Goal: Transaction & Acquisition: Purchase product/service

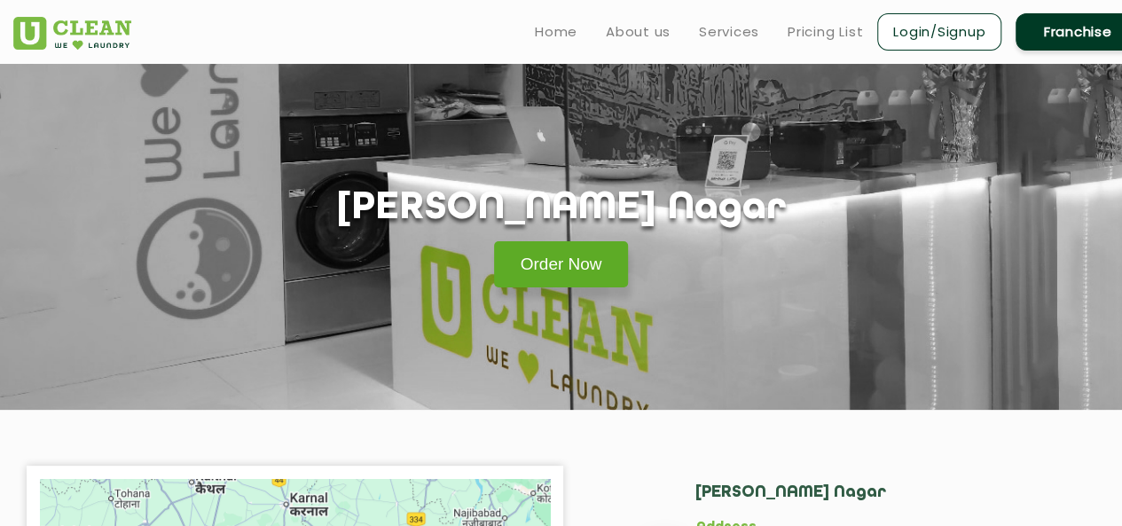
click at [578, 273] on link "Order Now" at bounding box center [561, 264] width 135 height 46
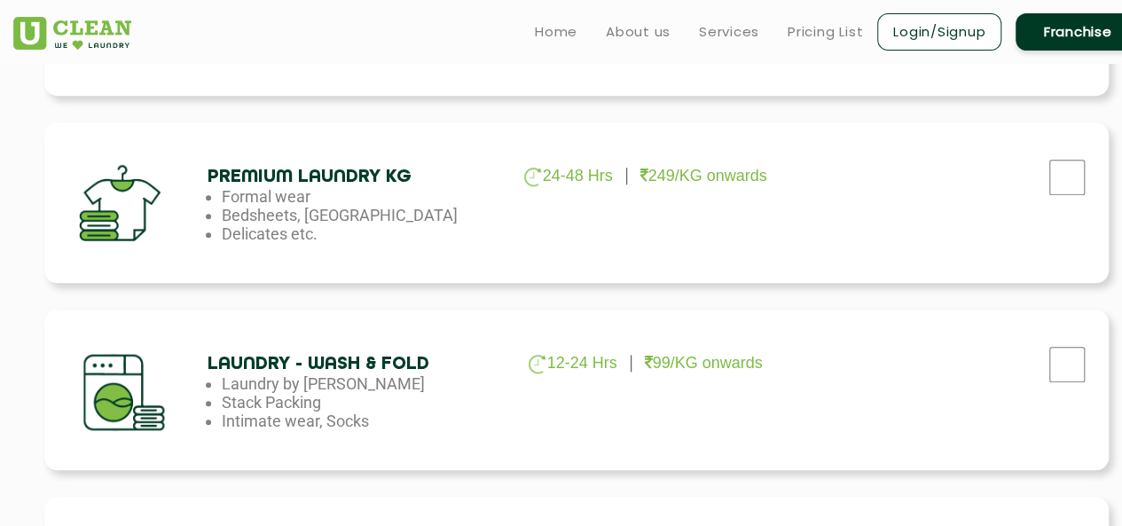
scroll to position [710, 0]
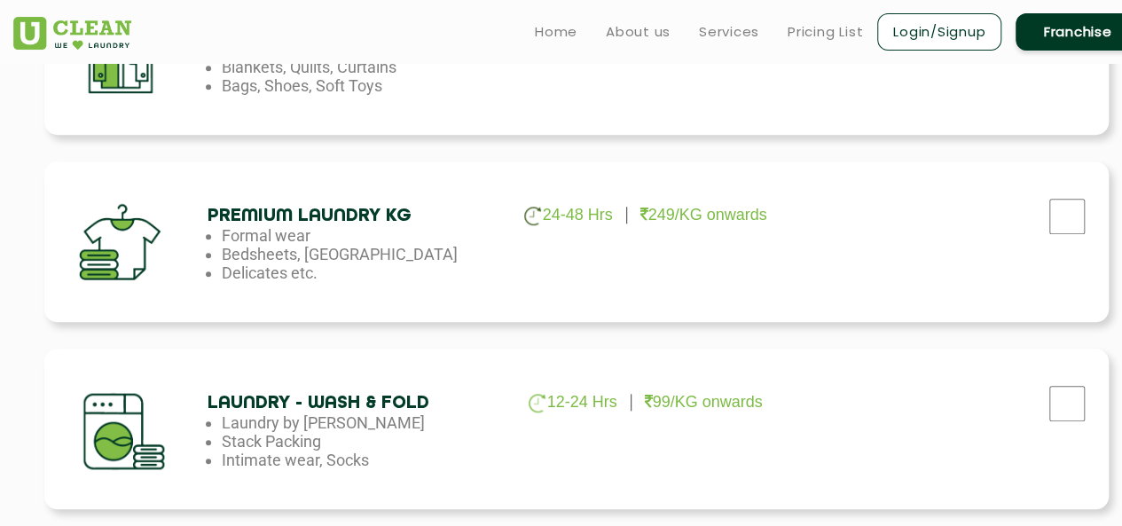
click at [532, 223] on img at bounding box center [532, 216] width 17 height 19
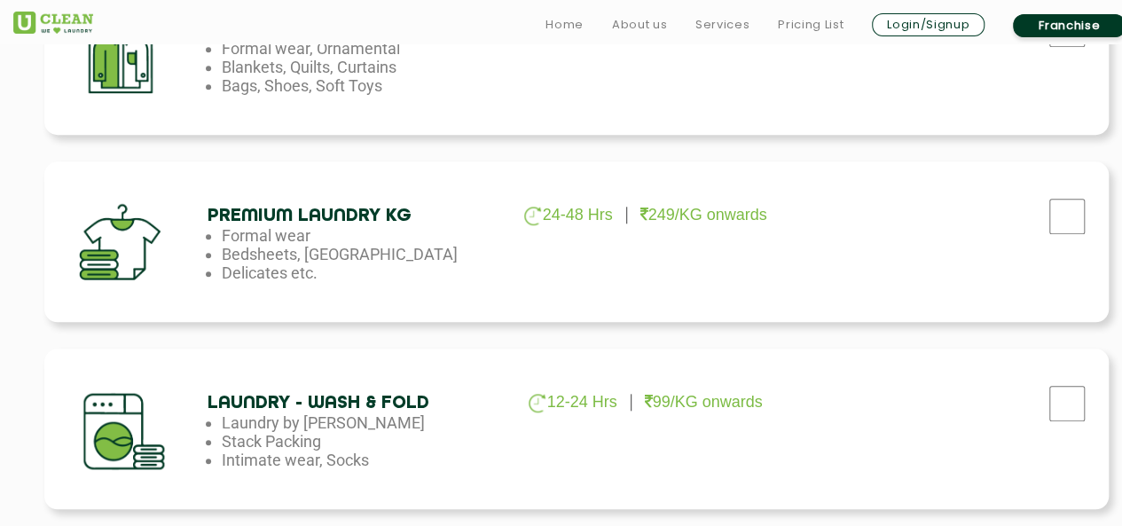
scroll to position [798, 0]
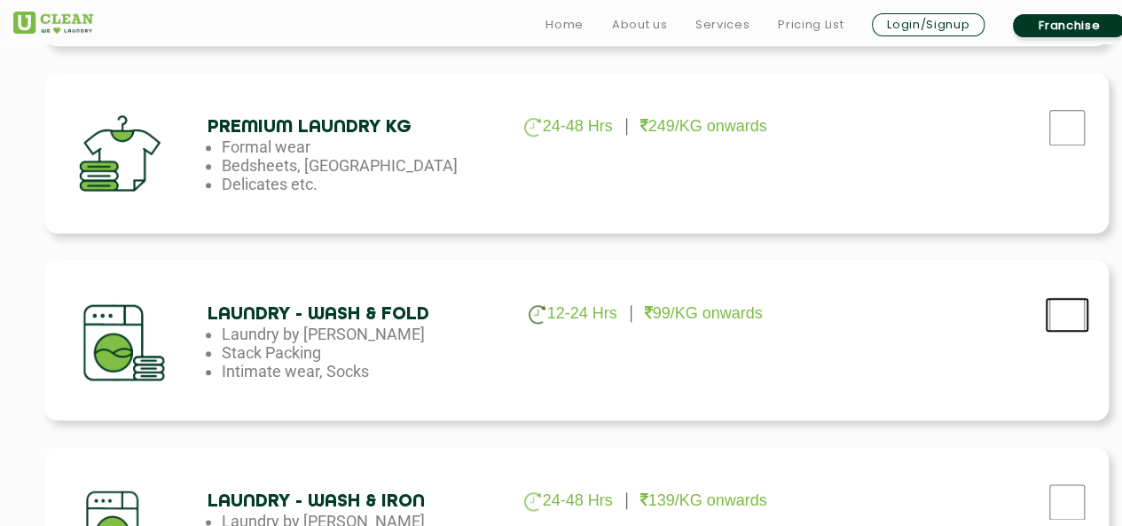
click at [1061, 320] on input "checkbox" at bounding box center [1067, 314] width 44 height 35
checkbox input "true"
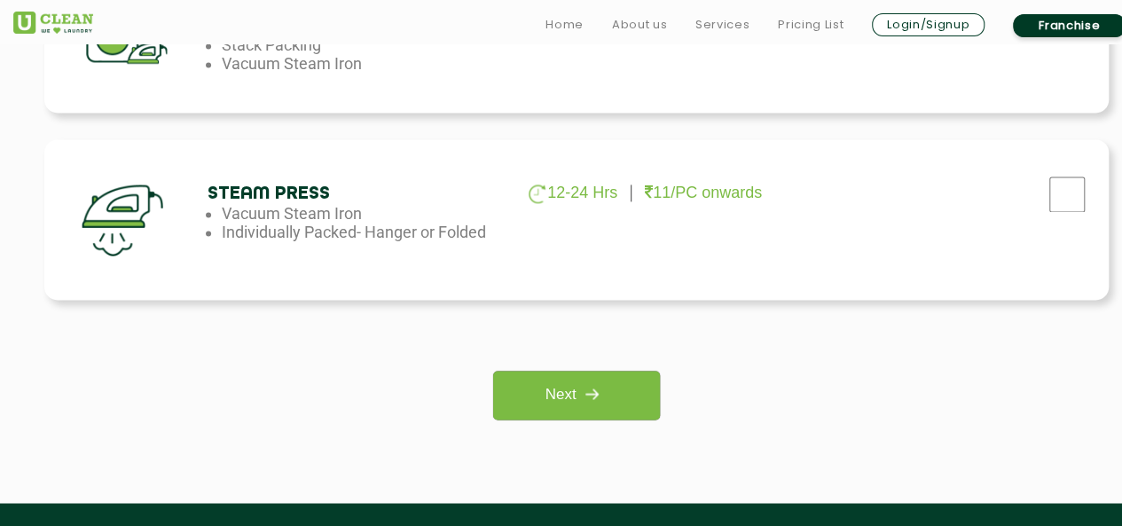
scroll to position [1419, 0]
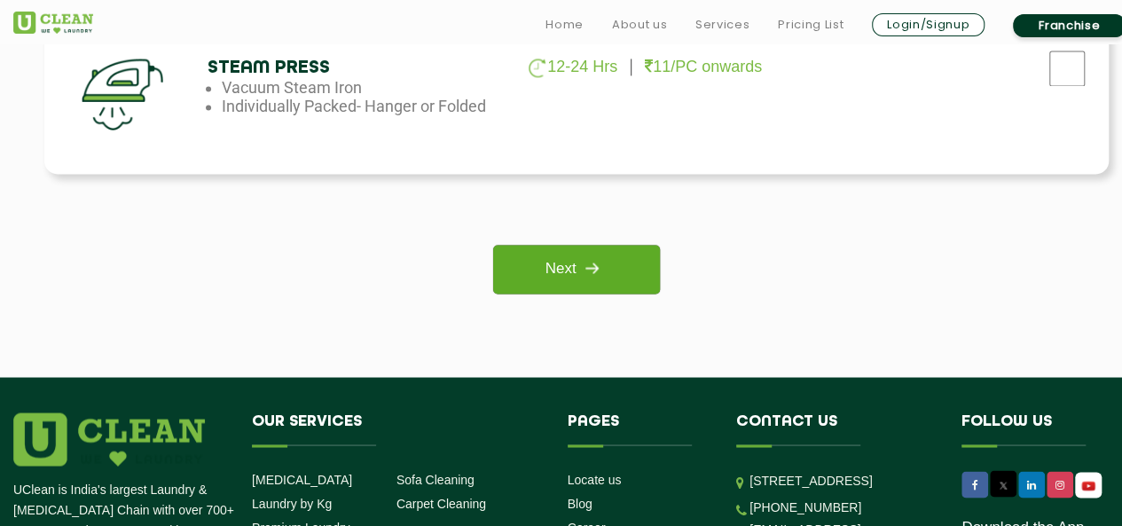
click at [639, 263] on link "Next" at bounding box center [576, 269] width 166 height 49
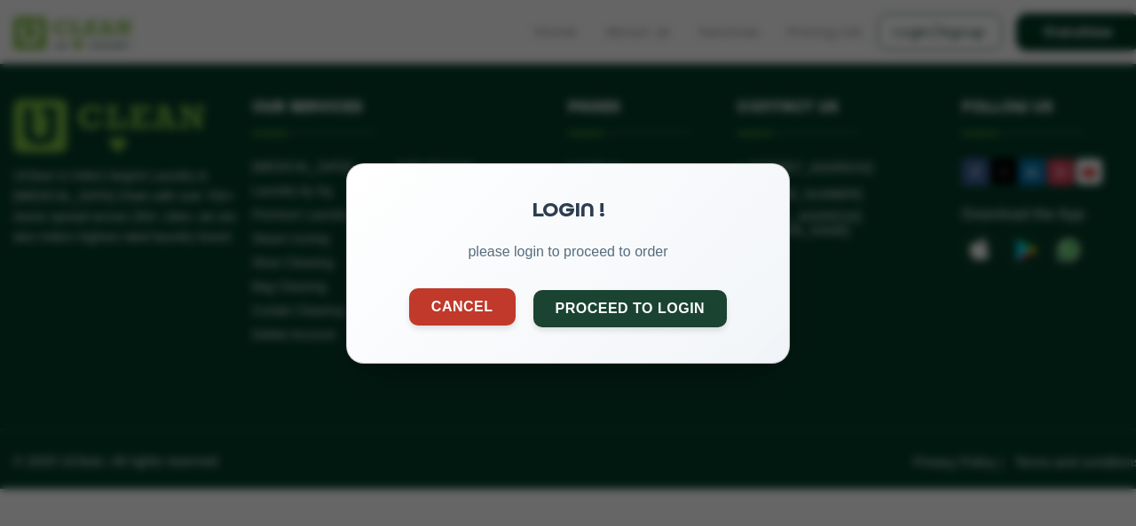
click at [463, 298] on button "Cancel" at bounding box center [462, 305] width 106 height 37
